Goal: Transaction & Acquisition: Purchase product/service

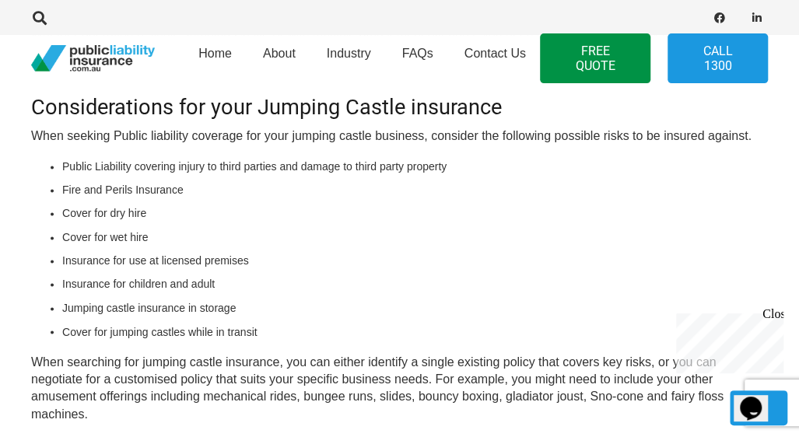
scroll to position [873, 0]
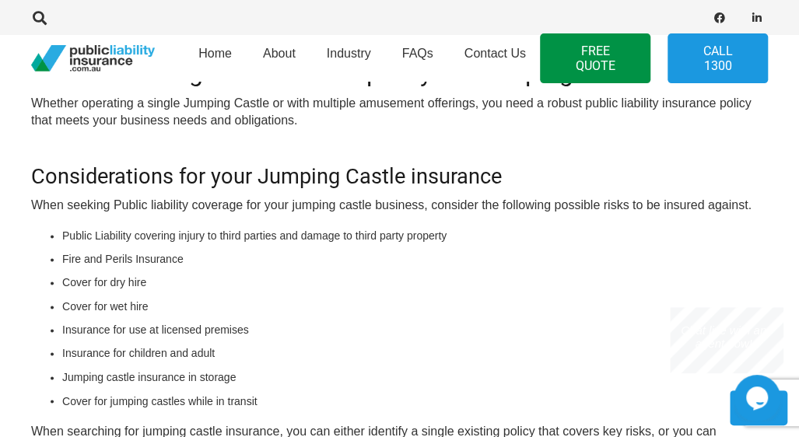
scroll to position [804, 0]
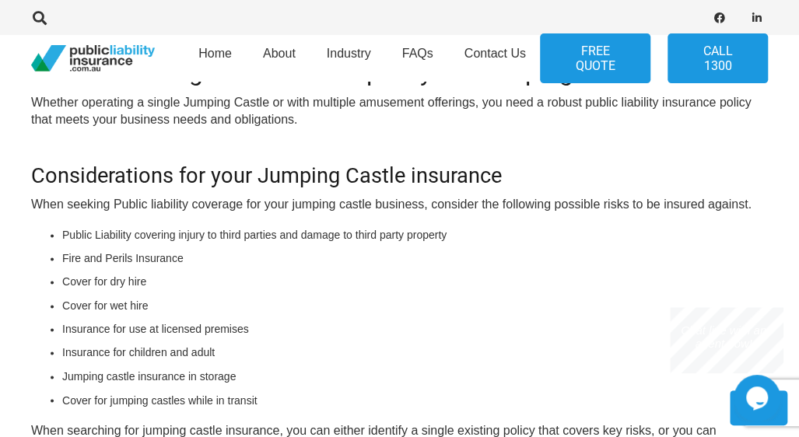
click at [589, 69] on link "FREE QUOTE" at bounding box center [595, 58] width 111 height 50
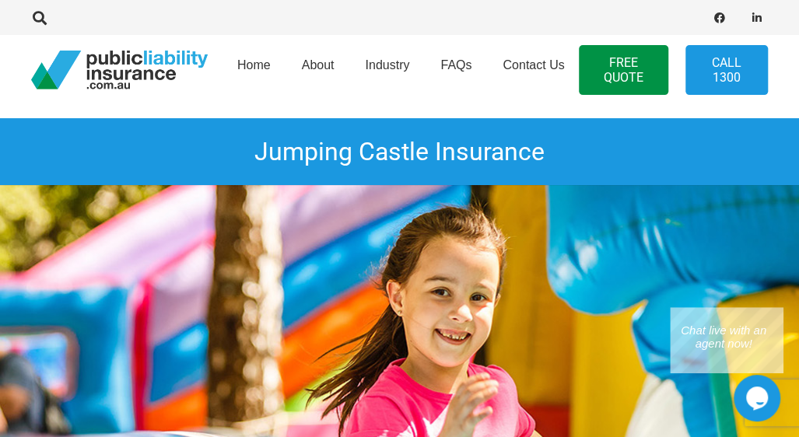
scroll to position [0, 0]
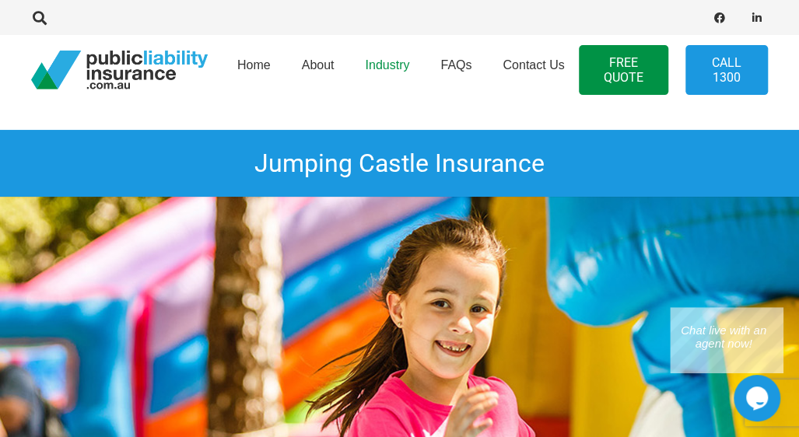
click at [380, 69] on span "Industry" at bounding box center [387, 64] width 44 height 13
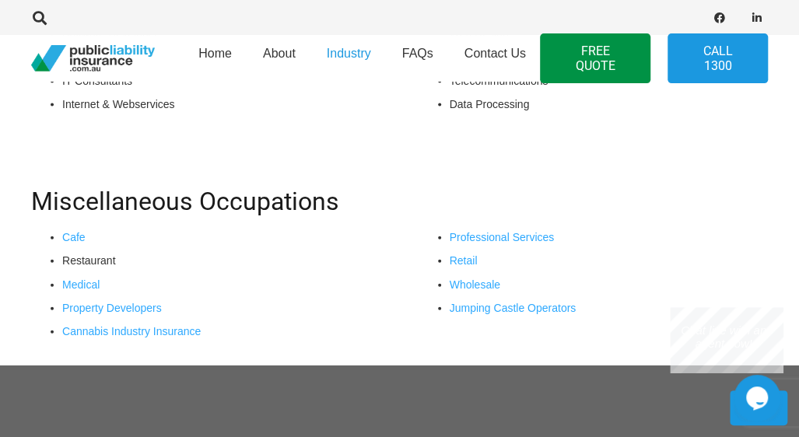
scroll to position [1295, 0]
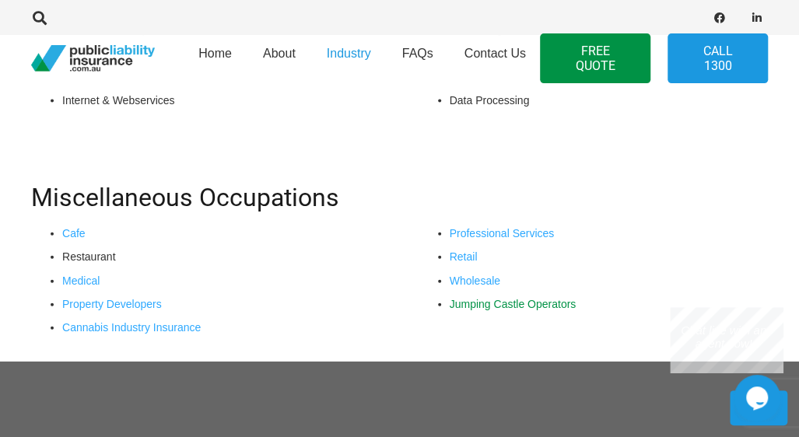
click at [525, 311] on link "Jumping Castle Operators" at bounding box center [513, 304] width 127 height 12
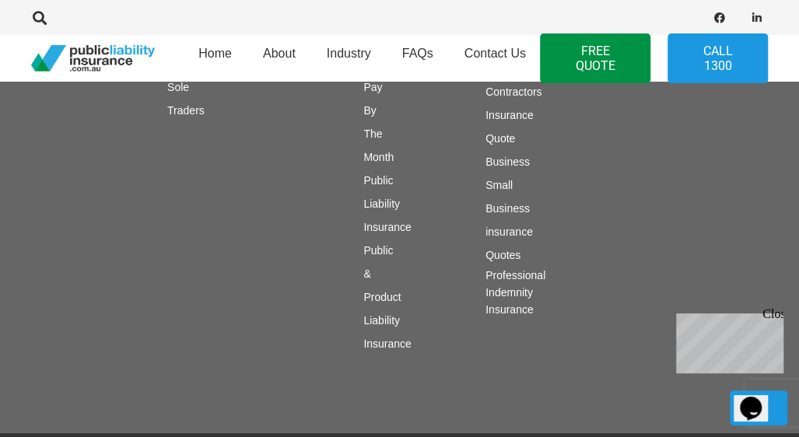
scroll to position [2208, 0]
